Goal: Find specific page/section: Find specific page/section

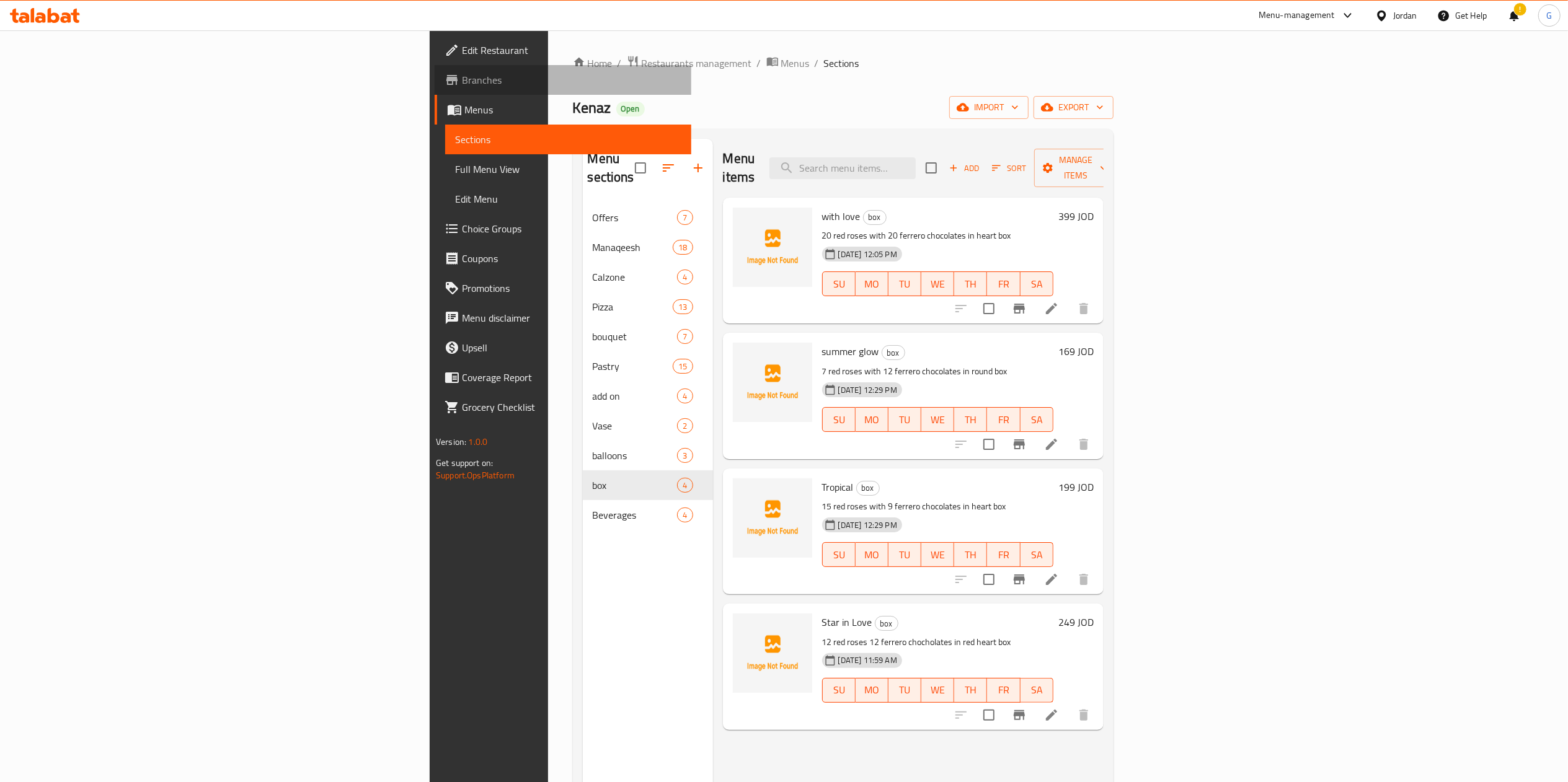
click at [435, 89] on link "Branches" at bounding box center [563, 80] width 257 height 30
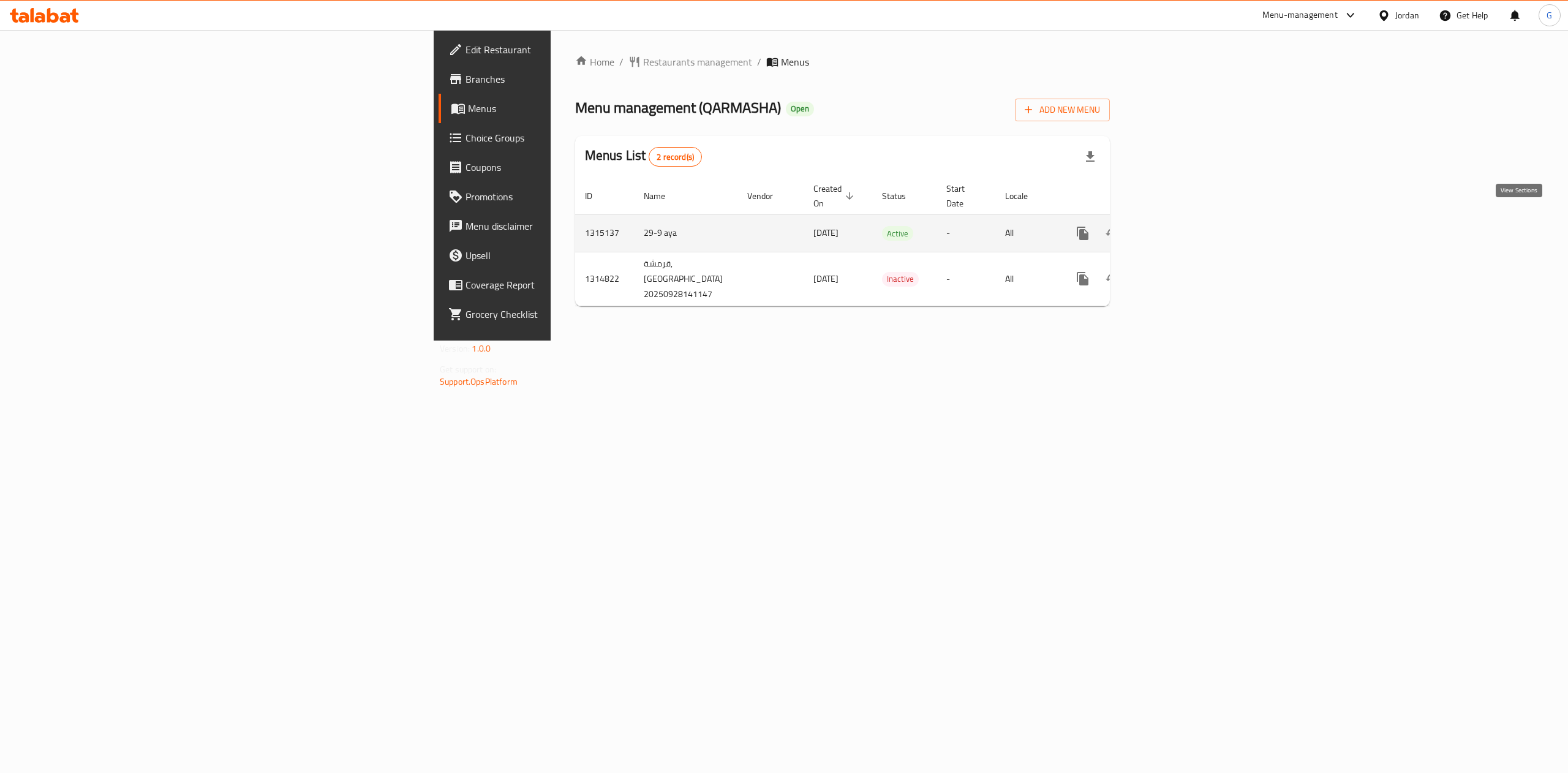
click at [1178, 226] on icon "enhanced table" at bounding box center [1171, 233] width 15 height 15
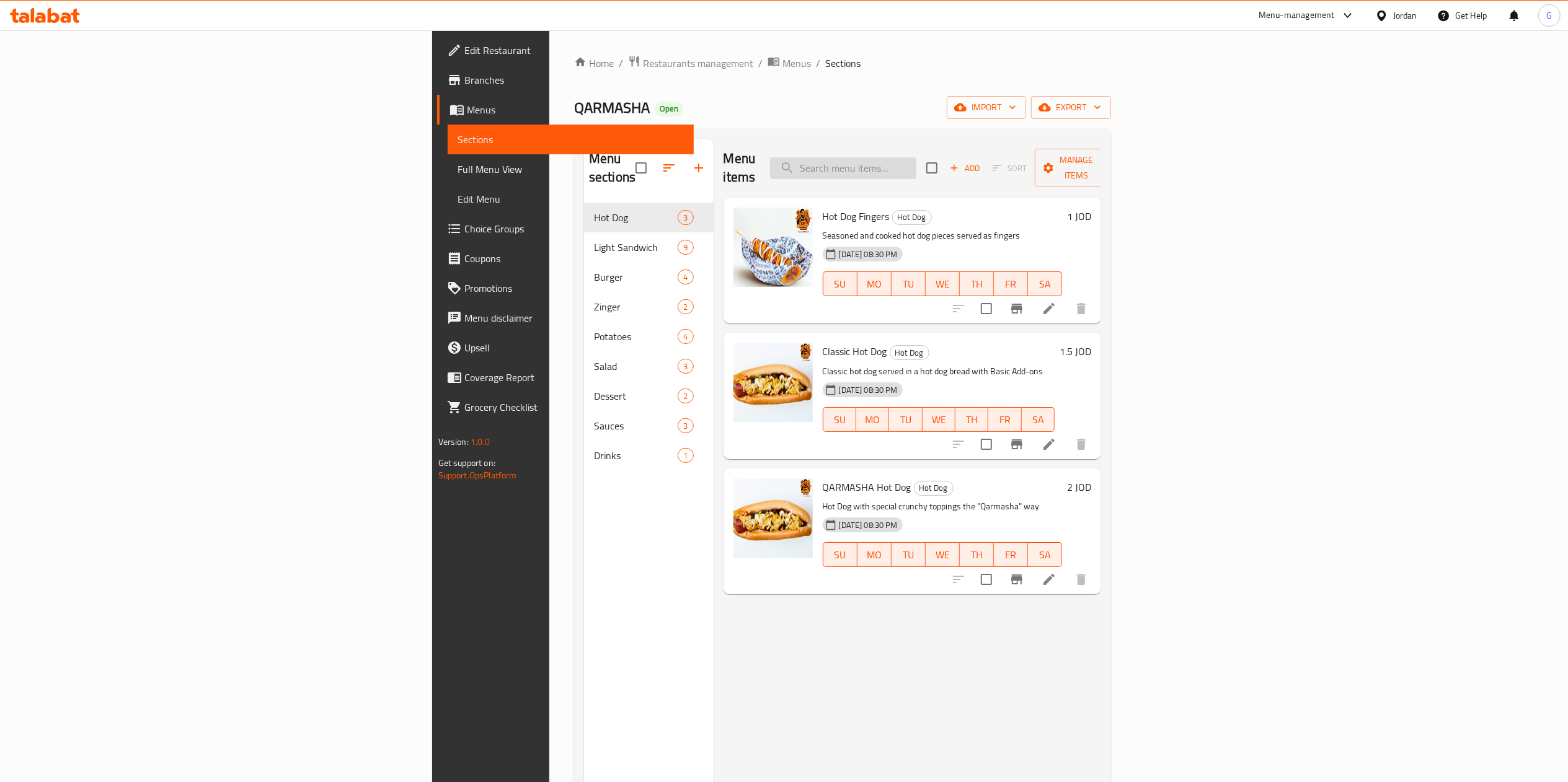
paste input "أمانة عمان [GEOGRAPHIC_DATA] - [GEOGRAPHIC_DATA] -عند [GEOGRAPHIC_DATA]"
type input "أمانة عمان [GEOGRAPHIC_DATA] - [GEOGRAPHIC_DATA] -عند [GEOGRAPHIC_DATA]"
click at [916, 157] on input "أمانة عمان [GEOGRAPHIC_DATA] - [GEOGRAPHIC_DATA] -عند [GEOGRAPHIC_DATA]" at bounding box center [842, 168] width 146 height 22
click at [464, 80] on span "Branches" at bounding box center [574, 80] width 220 height 15
